Goal: Task Accomplishment & Management: Manage account settings

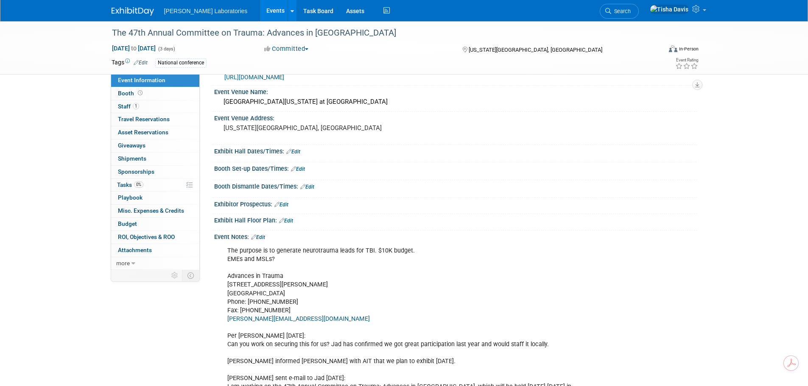
scroll to position [42, 0]
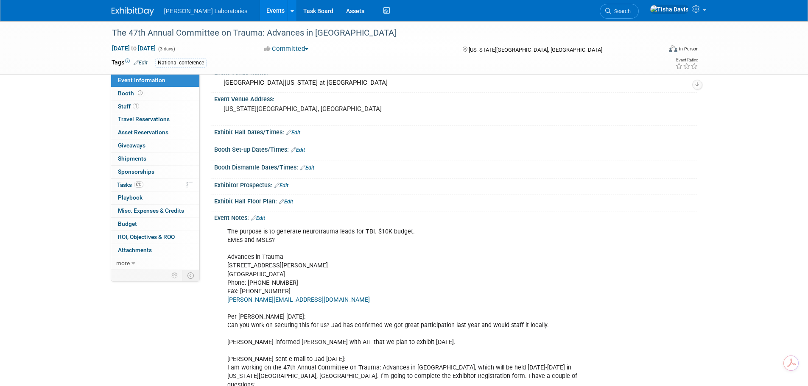
click at [265, 217] on link "Edit" at bounding box center [258, 219] width 14 height 6
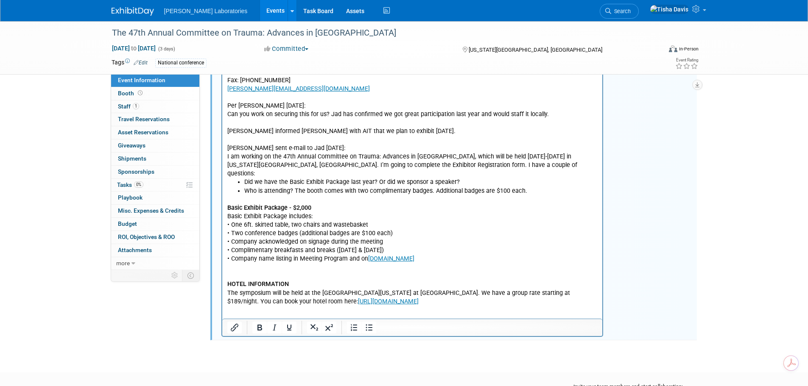
scroll to position [300, 0]
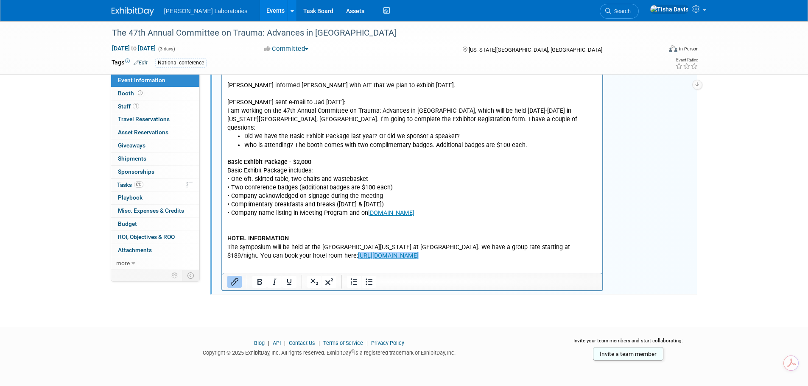
click at [502, 248] on p "Basic Exhibit Package - $2,000 Basic Exhibit Package includes: • One 6ft. skirt…" at bounding box center [412, 205] width 371 height 111
click at [369, 261] on html "The purpose is to generate neurotrauma leads for TBI​. $10K budget. EMEs and MS…" at bounding box center [412, 114] width 381 height 293
click at [526, 252] on p "Basic Exhibit Package - $2,000 Basic Exhibit Package includes: • One 6ft. skirt…" at bounding box center [412, 205] width 371 height 111
click at [519, 224] on icon "Link" at bounding box center [524, 228] width 10 height 10
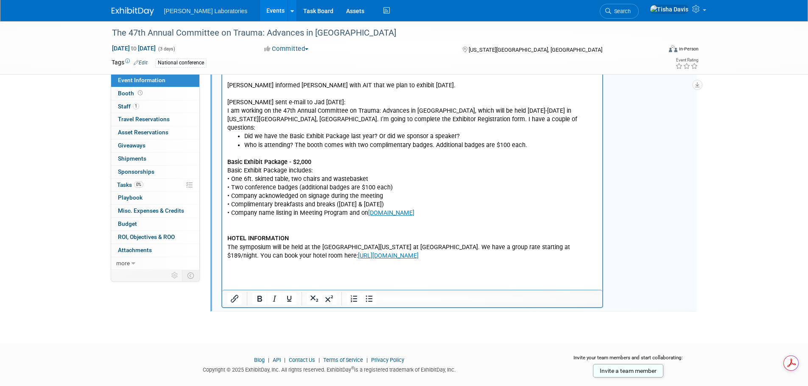
click at [290, 269] on p "Rich Text Area. Press ALT-0 for help." at bounding box center [412, 273] width 371 height 8
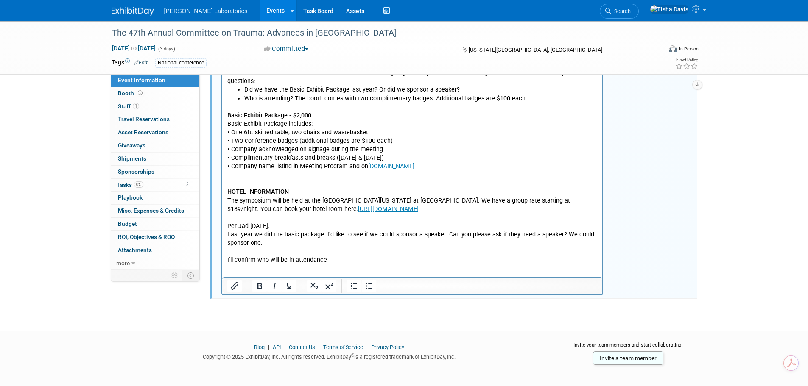
scroll to position [350, 0]
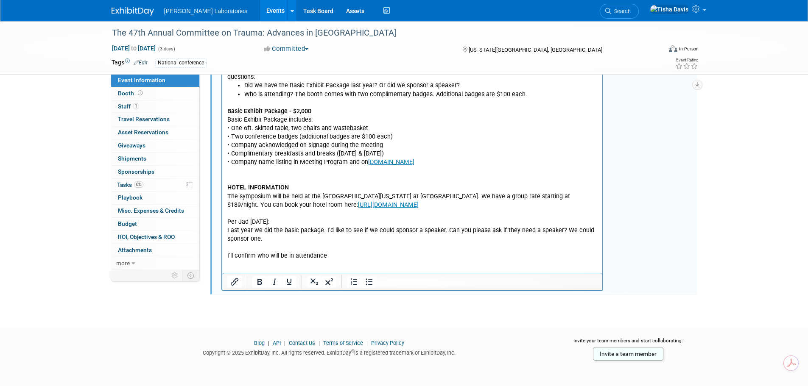
click at [345, 252] on p "I'll confirm who will be in attendance" at bounding box center [412, 256] width 371 height 8
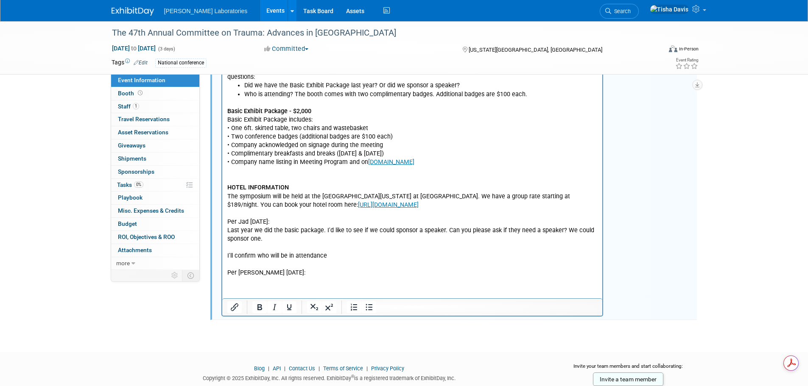
click at [235, 278] on p "Rich Text Area. Press ALT-0 for help." at bounding box center [412, 282] width 371 height 8
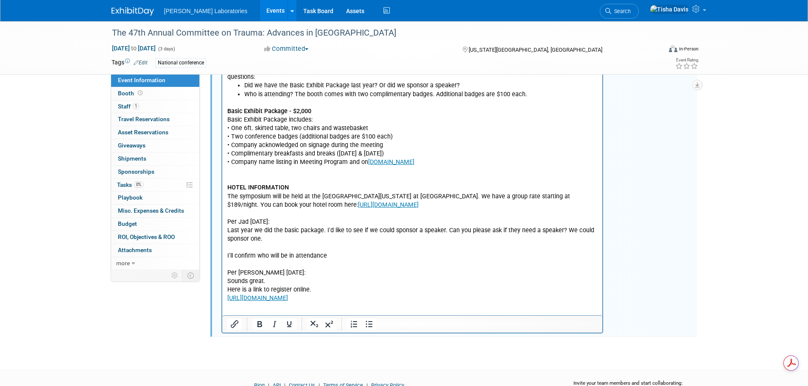
click at [258, 304] on html "The purpose is to generate neurotrauma leads for TBI​. $10K budget. EMEs and MS…" at bounding box center [412, 110] width 381 height 387
click at [316, 295] on html "The purpose is to generate neurotrauma leads for TBI​. $10K budget. EMEs and MS…" at bounding box center [412, 110] width 381 height 387
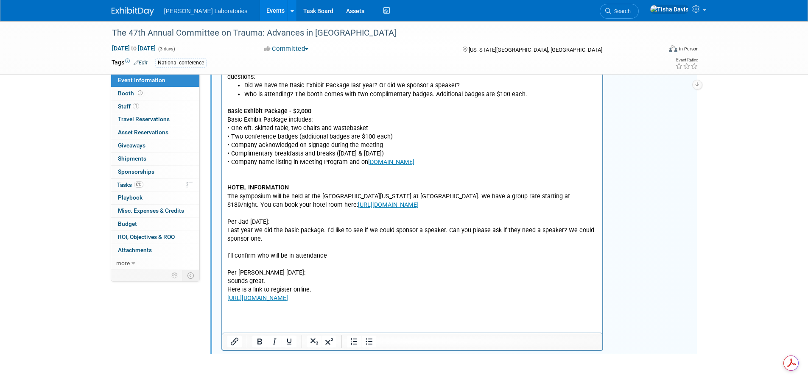
click at [286, 314] on html "The purpose is to generate neurotrauma leads for TBI​. $10K budget. EMEs and MS…" at bounding box center [412, 119] width 381 height 404
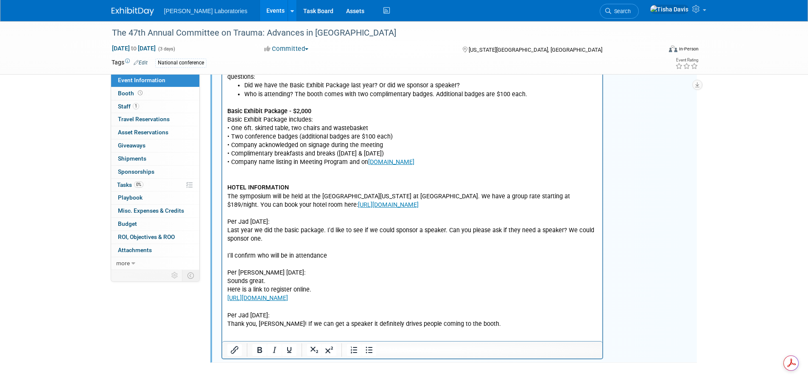
click at [496, 321] on p "Thank you, [PERSON_NAME]! If we can get a speaker it definitely drives people c…" at bounding box center [412, 325] width 371 height 8
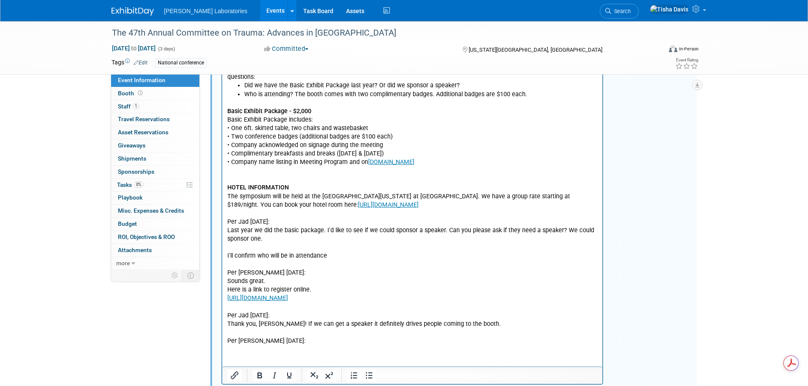
click at [271, 346] on p "Rich Text Area. Press ALT-0 for help." at bounding box center [412, 350] width 371 height 8
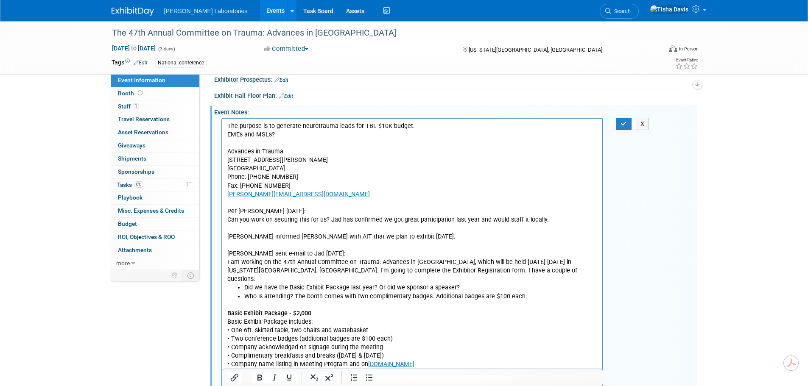
scroll to position [138, 0]
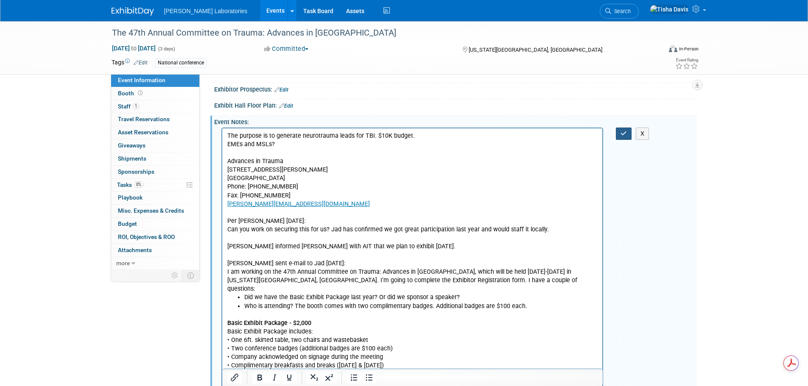
click at [623, 134] on icon "button" at bounding box center [624, 134] width 6 height 6
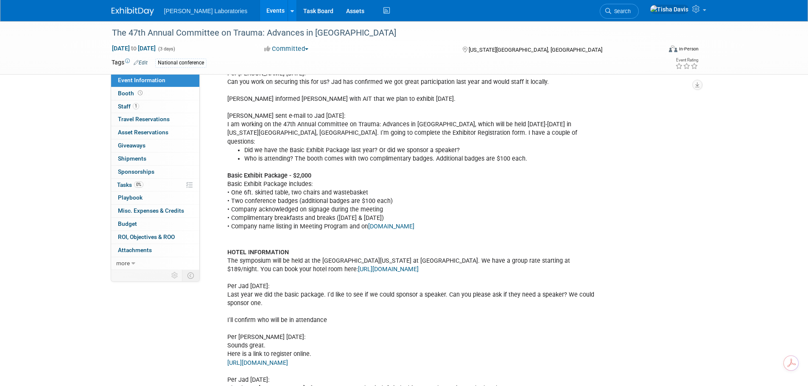
scroll to position [282, 0]
